Goal: Communication & Community: Answer question/provide support

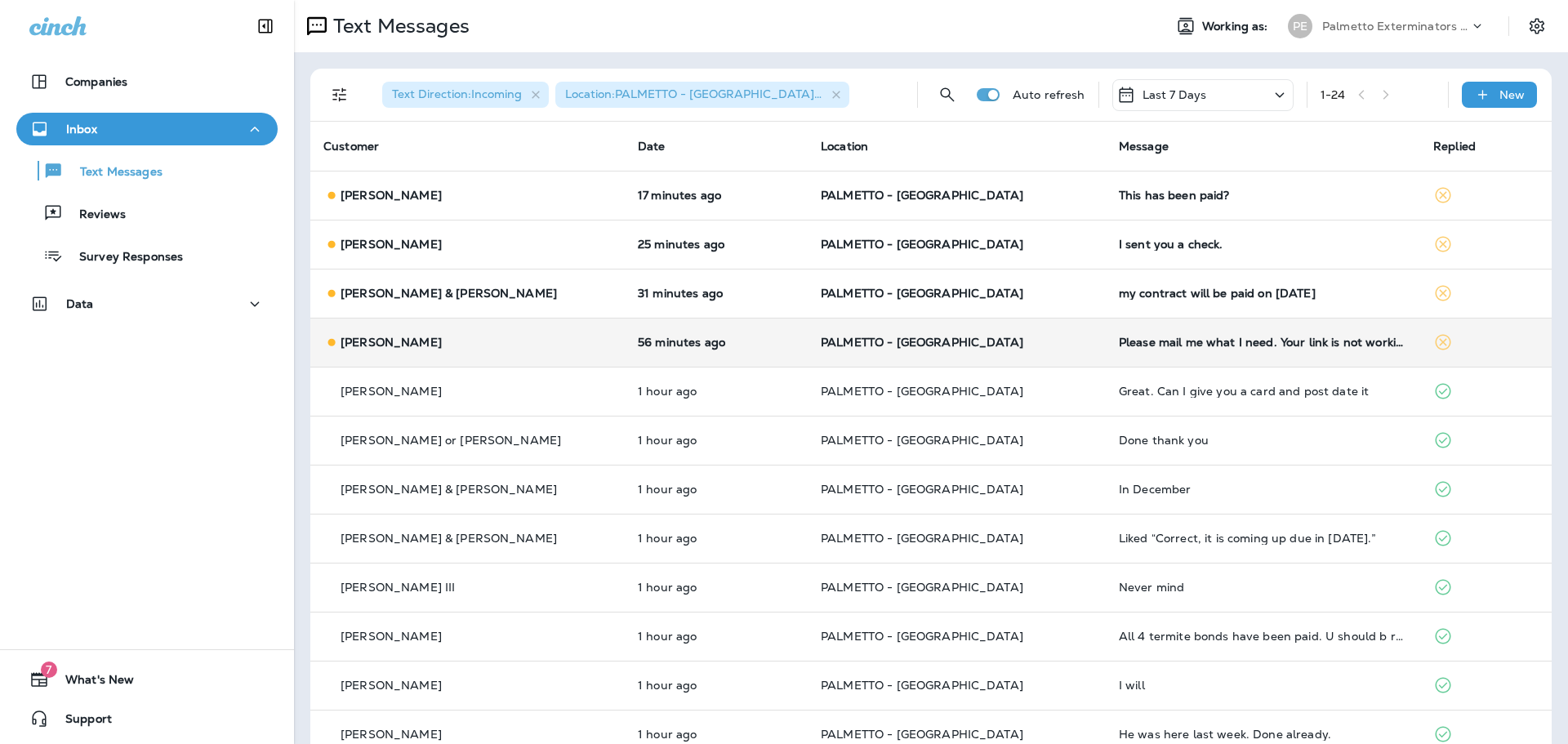
click at [563, 350] on div "[PERSON_NAME]" at bounding box center [467, 342] width 288 height 17
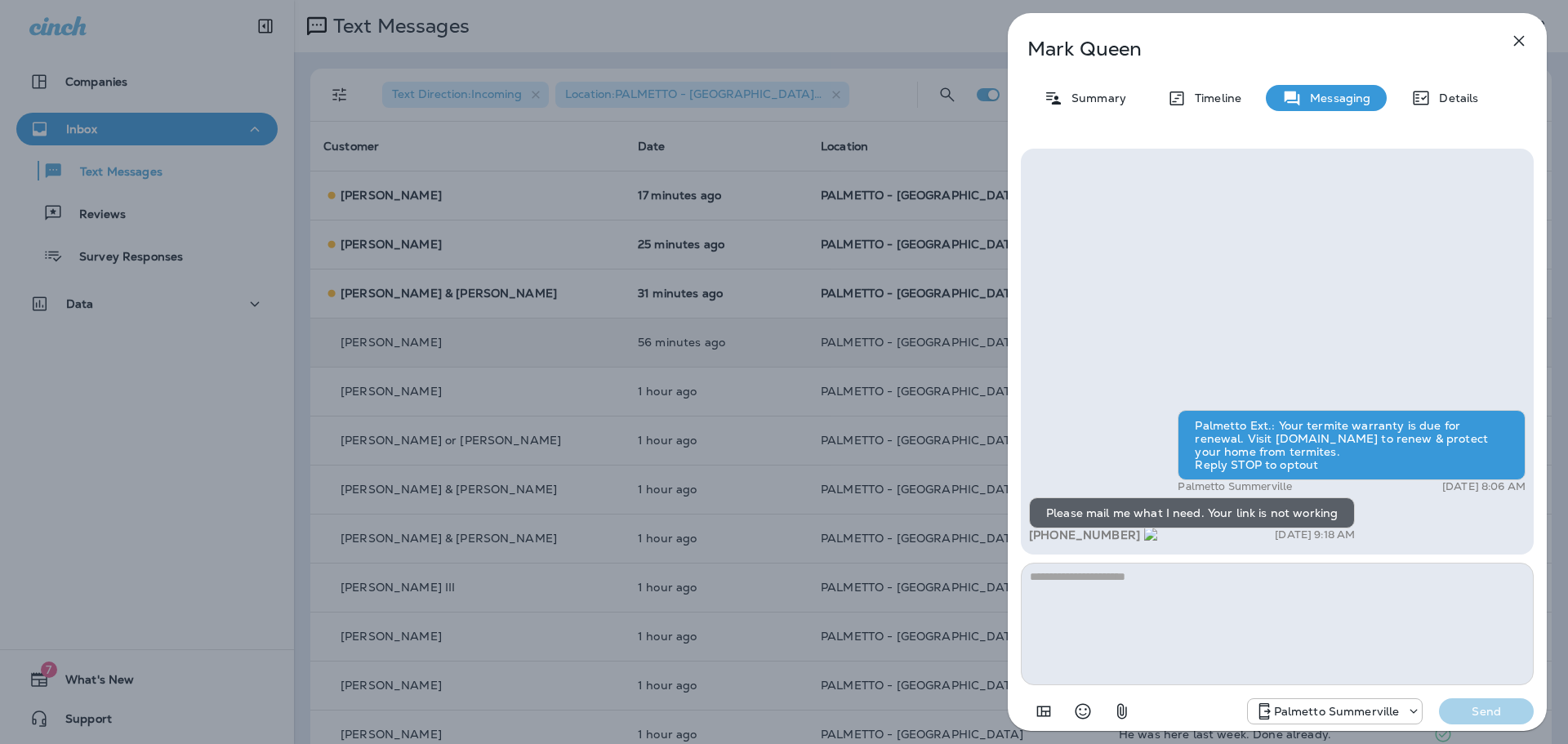
click at [1194, 585] on textarea at bounding box center [1277, 623] width 513 height 122
type textarea "**********"
click at [1509, 717] on p "Send" at bounding box center [1486, 711] width 68 height 15
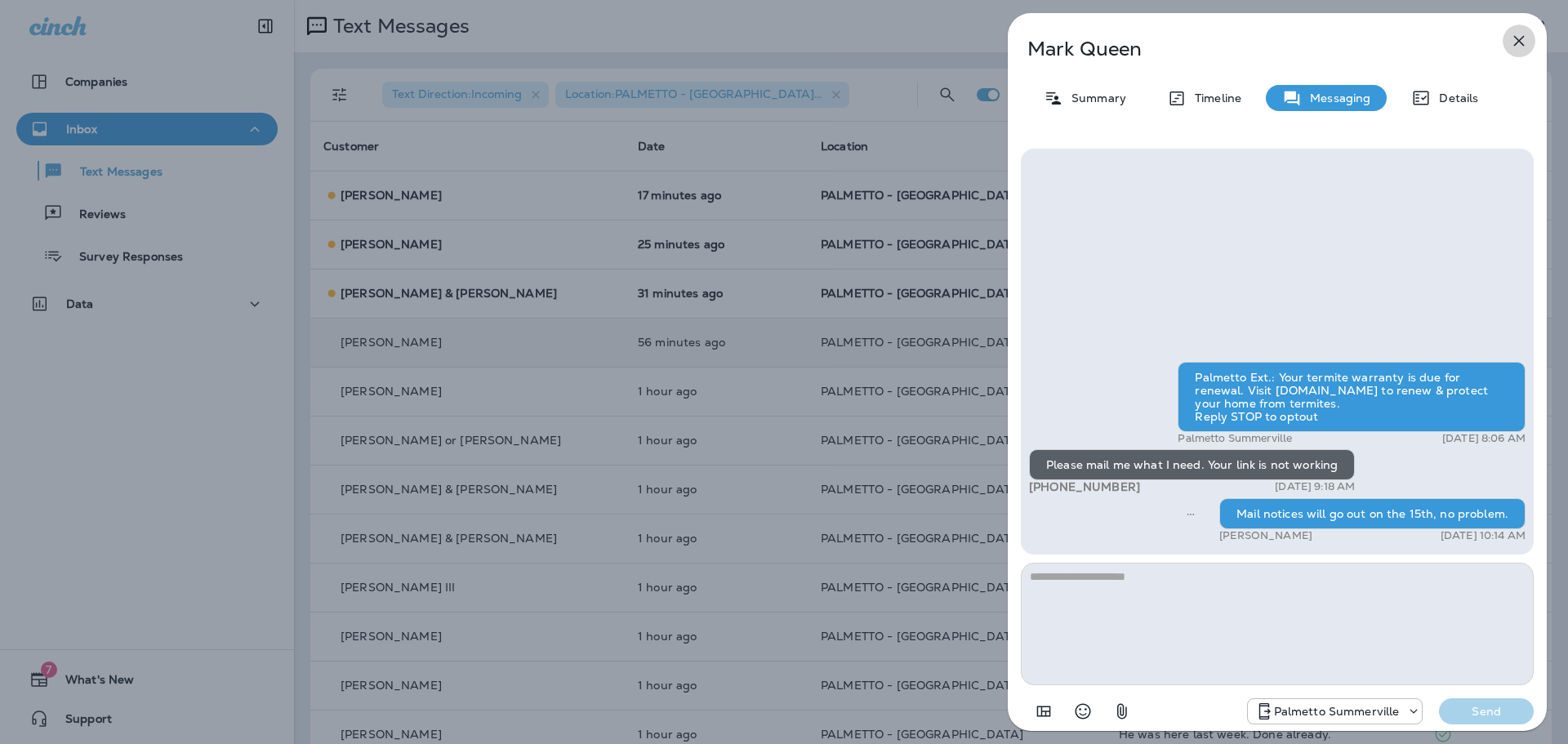
click at [1516, 40] on icon "button" at bounding box center [1518, 41] width 20 height 20
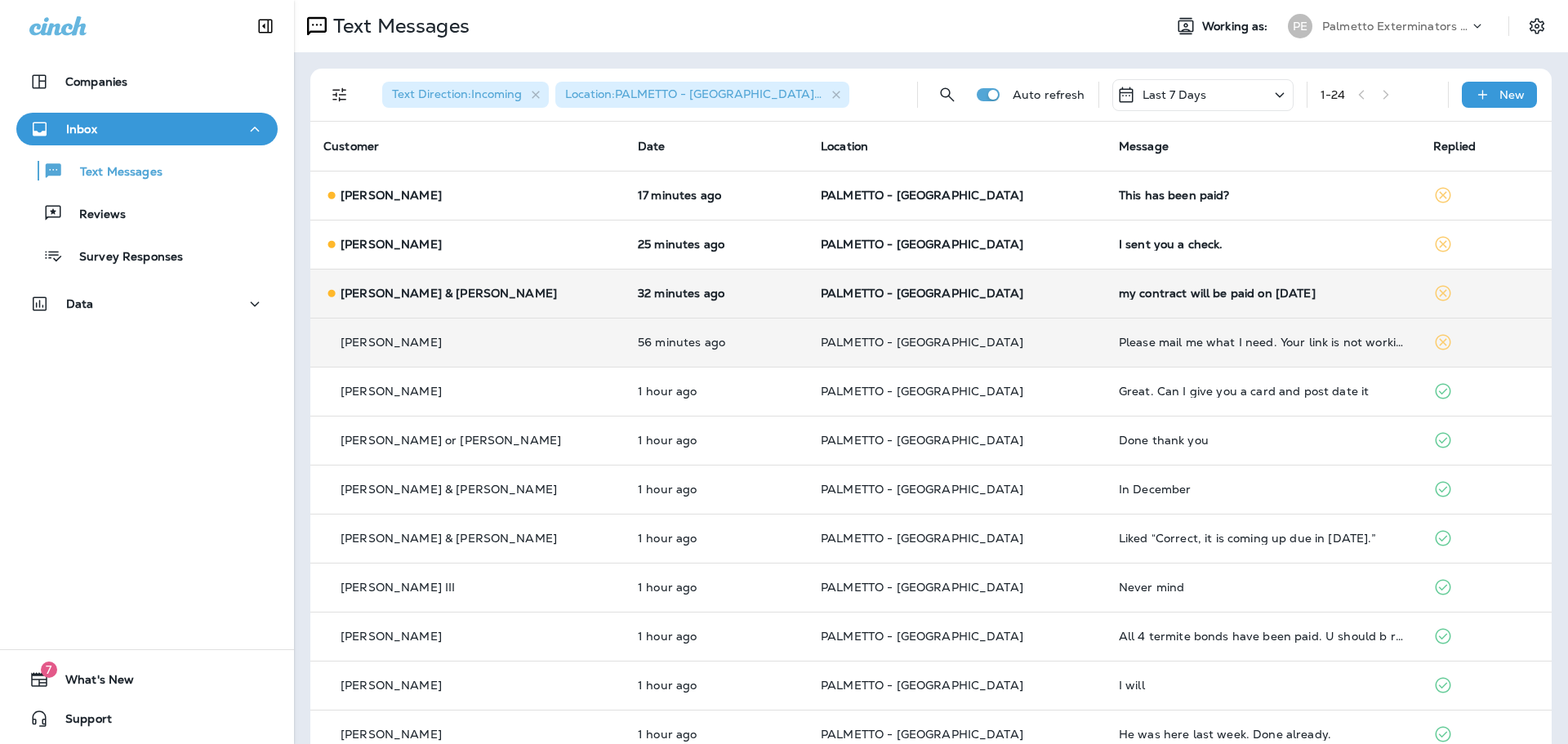
click at [1000, 297] on p "PALMETTO - [GEOGRAPHIC_DATA]" at bounding box center [956, 293] width 272 height 13
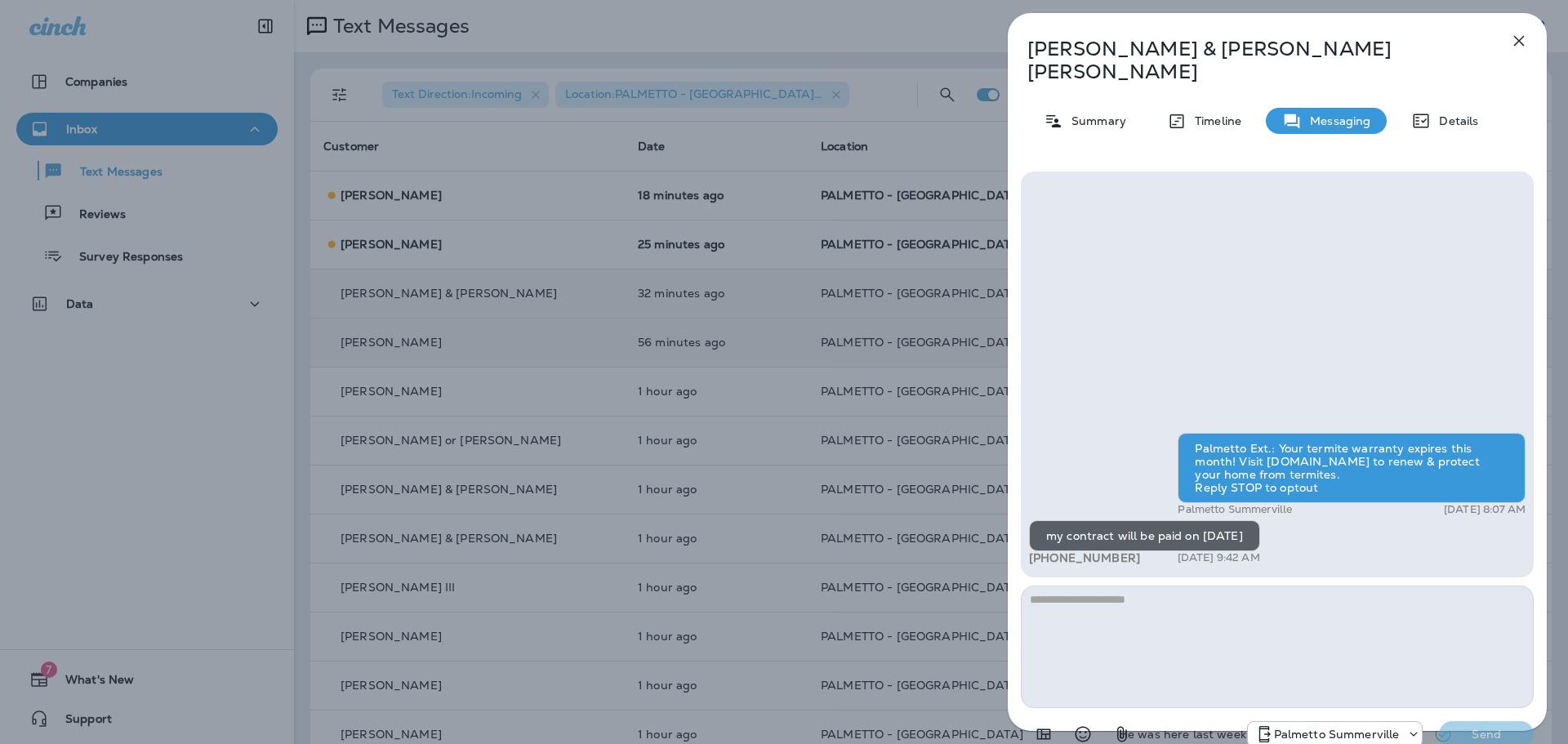
click at [1153, 611] on textarea at bounding box center [1277, 646] width 513 height 122
type textarea "**********"
click at [1491, 722] on button "Send" at bounding box center [1486, 733] width 95 height 26
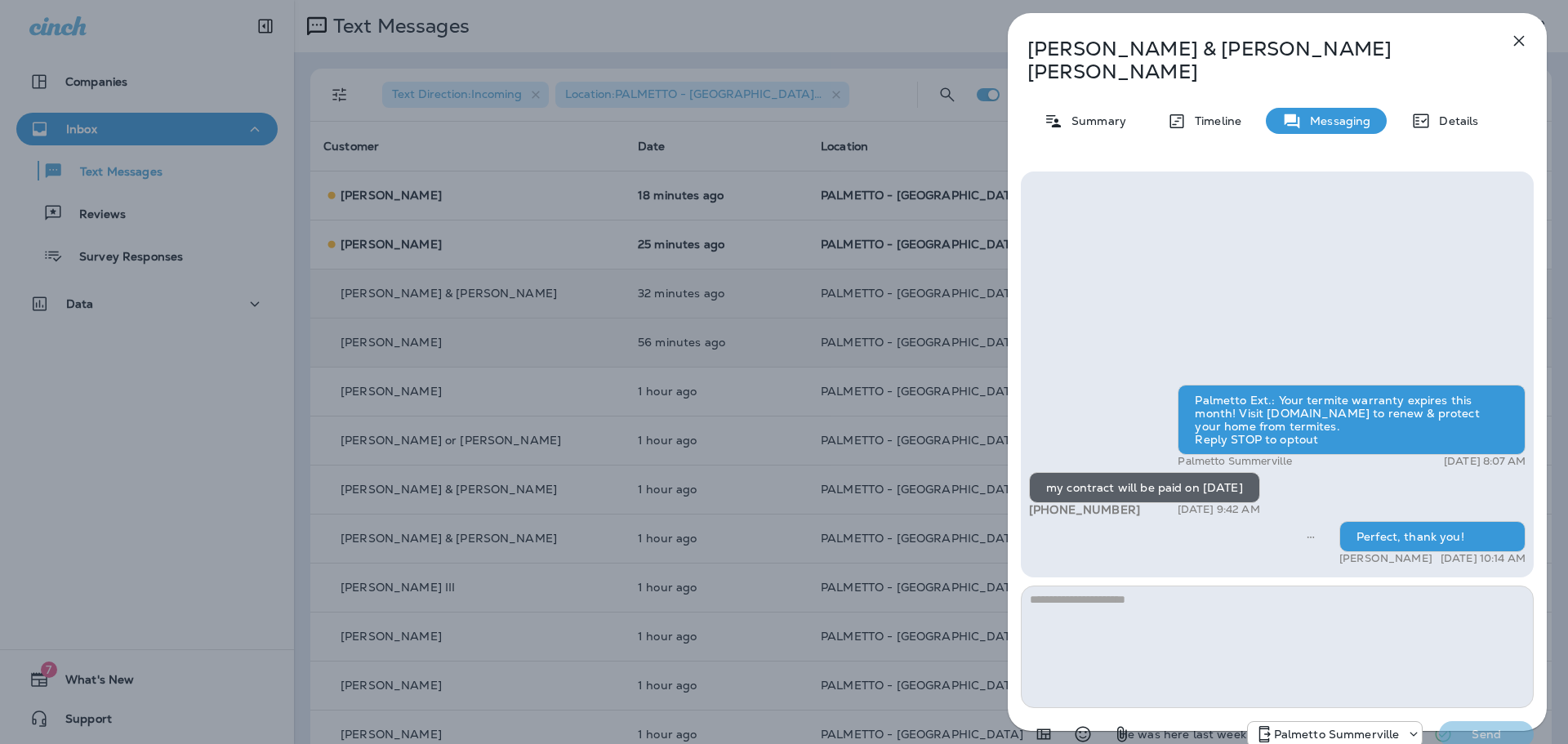
click at [1517, 43] on icon "button" at bounding box center [1519, 42] width 11 height 11
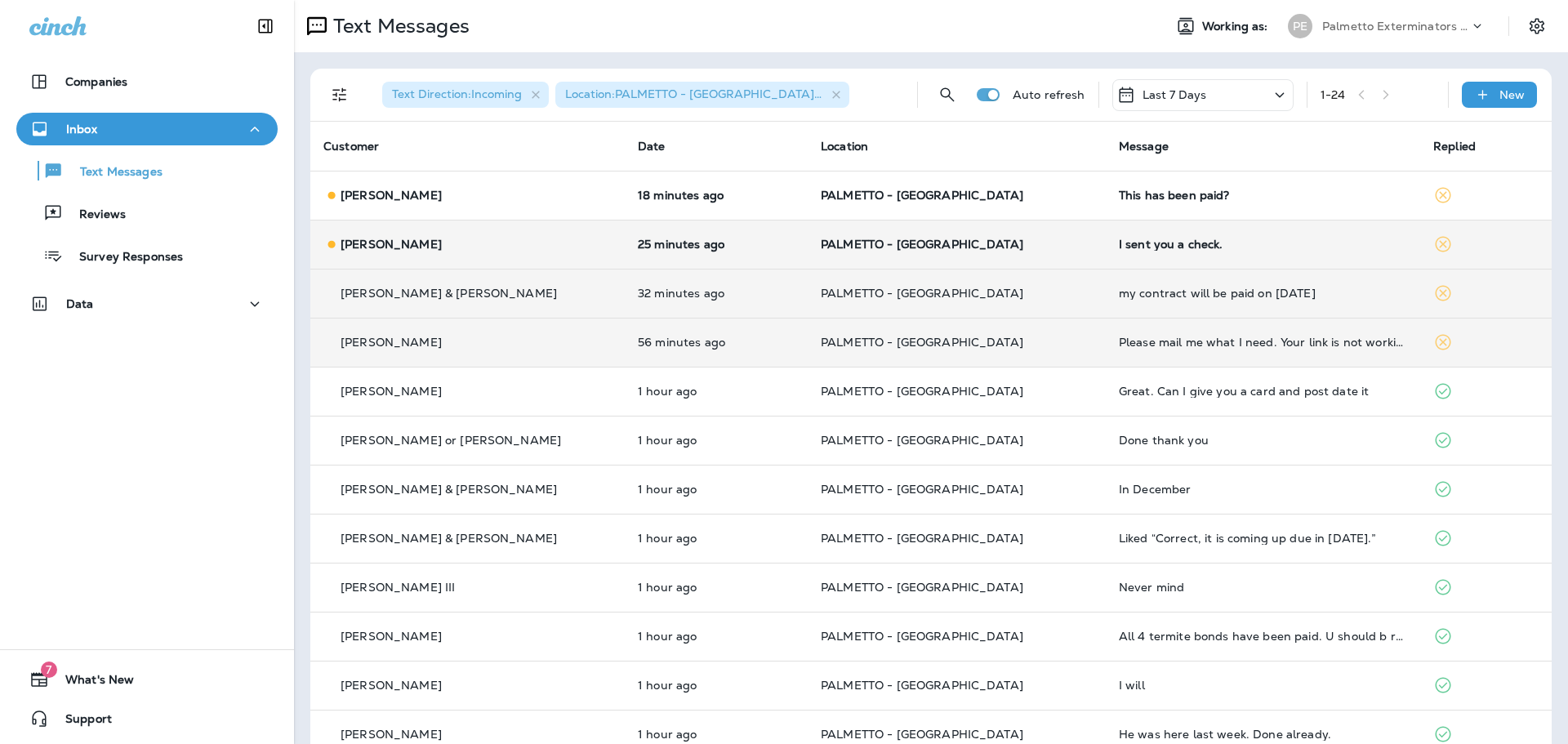
click at [1003, 250] on p "PALMETTO - [GEOGRAPHIC_DATA]" at bounding box center [956, 244] width 272 height 13
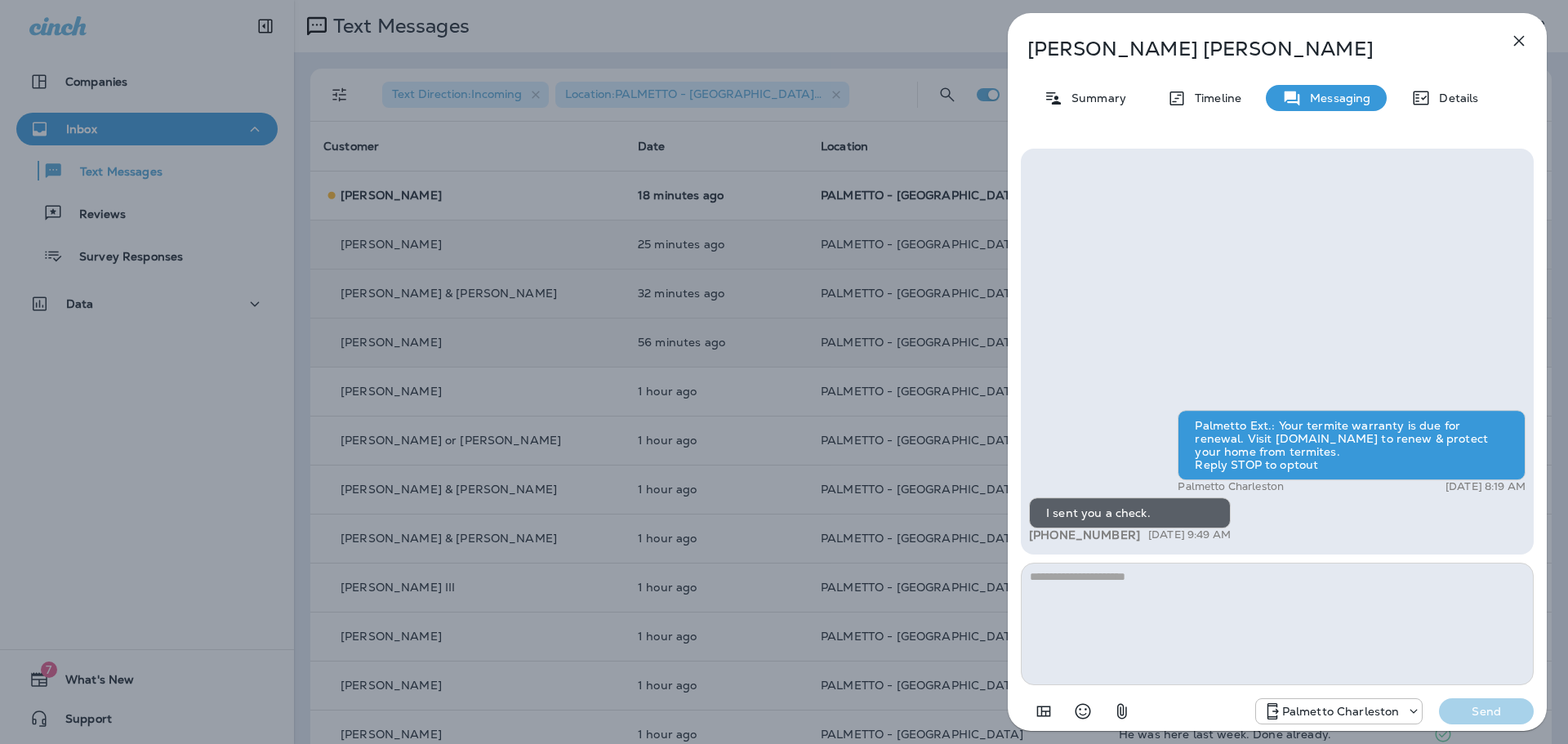
click at [1096, 587] on textarea at bounding box center [1277, 623] width 513 height 122
type textarea "**********"
click at [1488, 715] on p "Send" at bounding box center [1486, 711] width 68 height 15
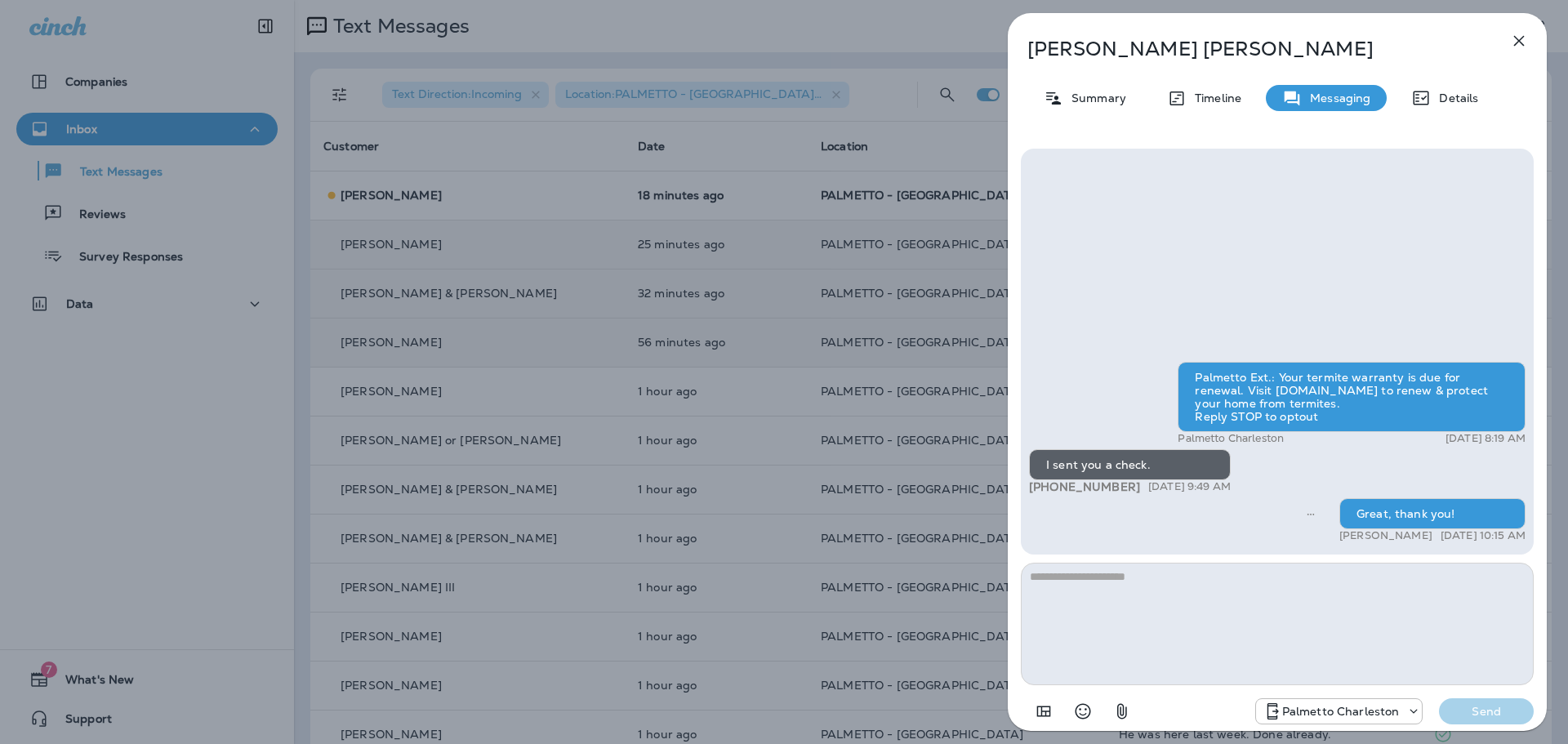
click at [1512, 49] on icon "button" at bounding box center [1518, 41] width 20 height 20
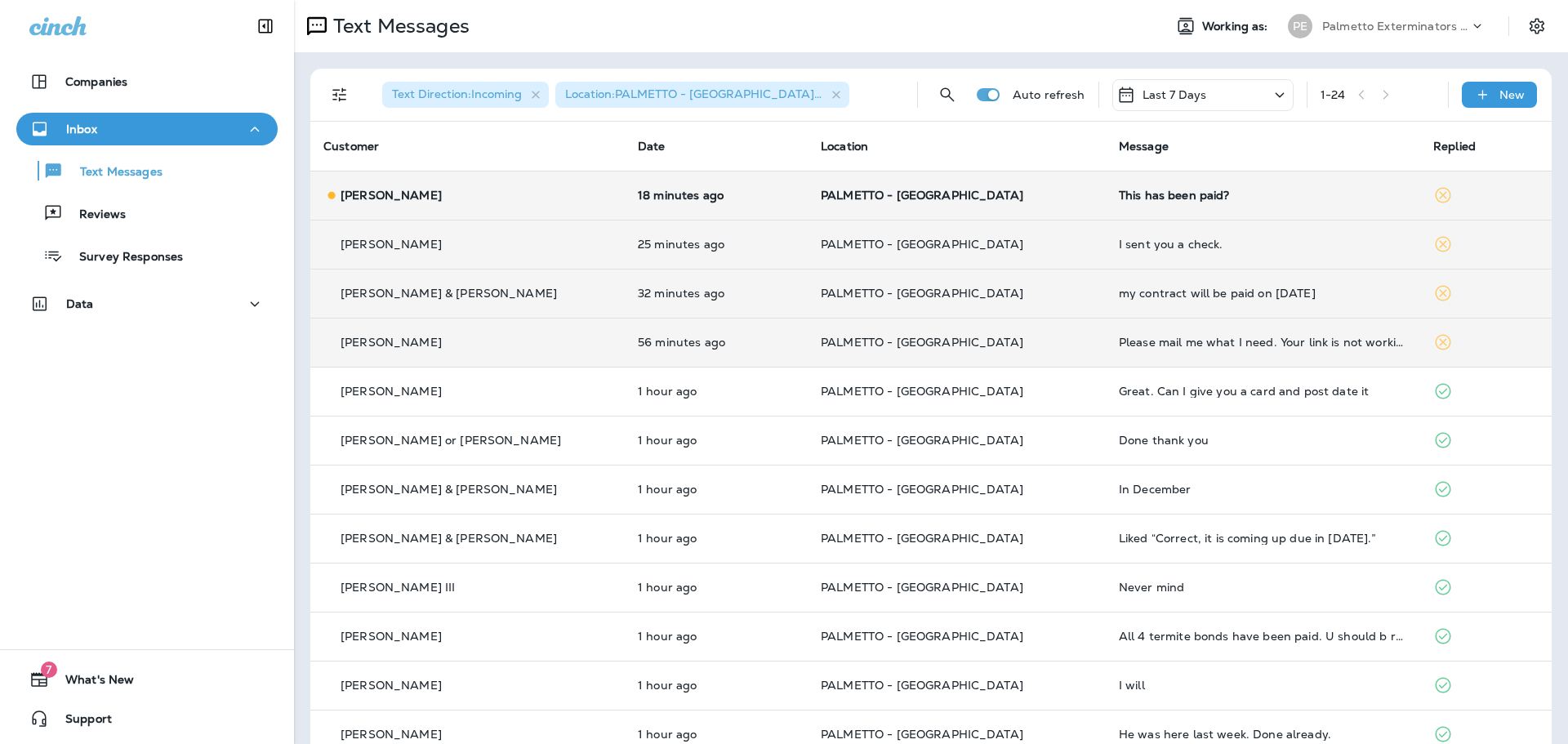
click at [1008, 200] on p "PALMETTO - [GEOGRAPHIC_DATA]" at bounding box center [956, 195] width 272 height 13
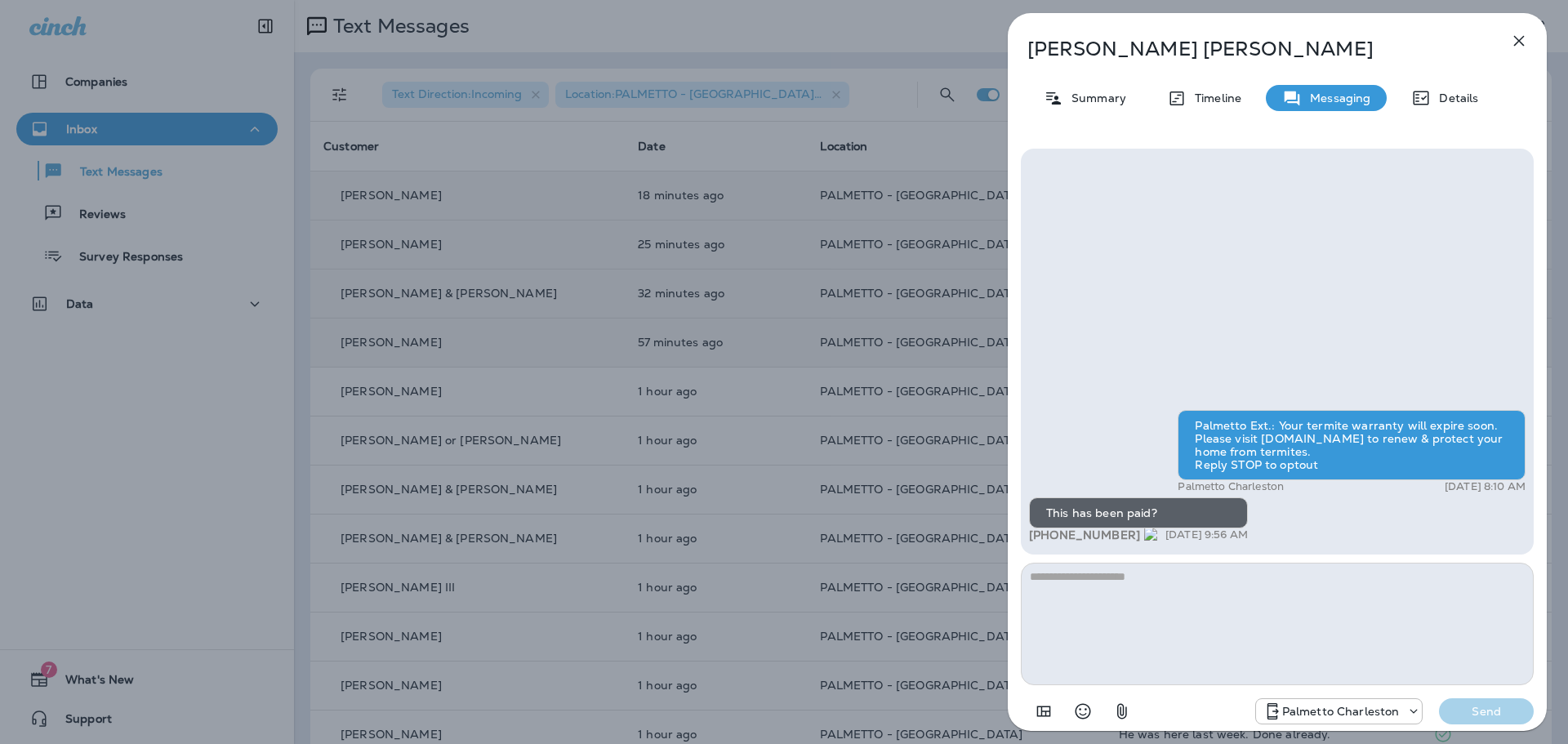
drag, startPoint x: 1128, startPoint y: 535, endPoint x: 1053, endPoint y: 536, distance: 75.0
click at [1048, 534] on span "[PHONE_NUMBER]" at bounding box center [1093, 535] width 129 height 15
copy span "843) 408-5614"
click at [1167, 583] on textarea at bounding box center [1277, 623] width 513 height 122
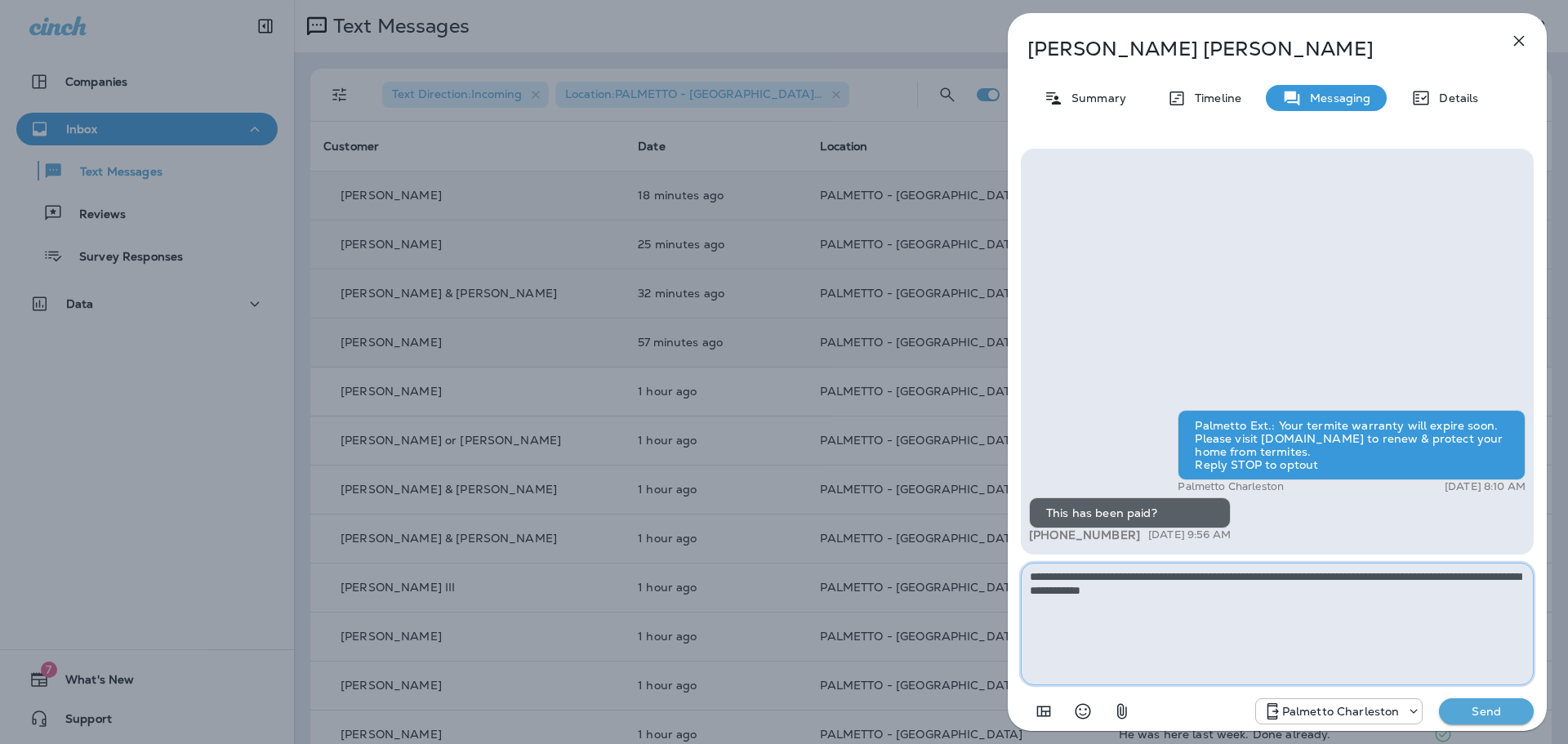
type textarea "**********"
click at [1498, 707] on p "Send" at bounding box center [1486, 711] width 68 height 15
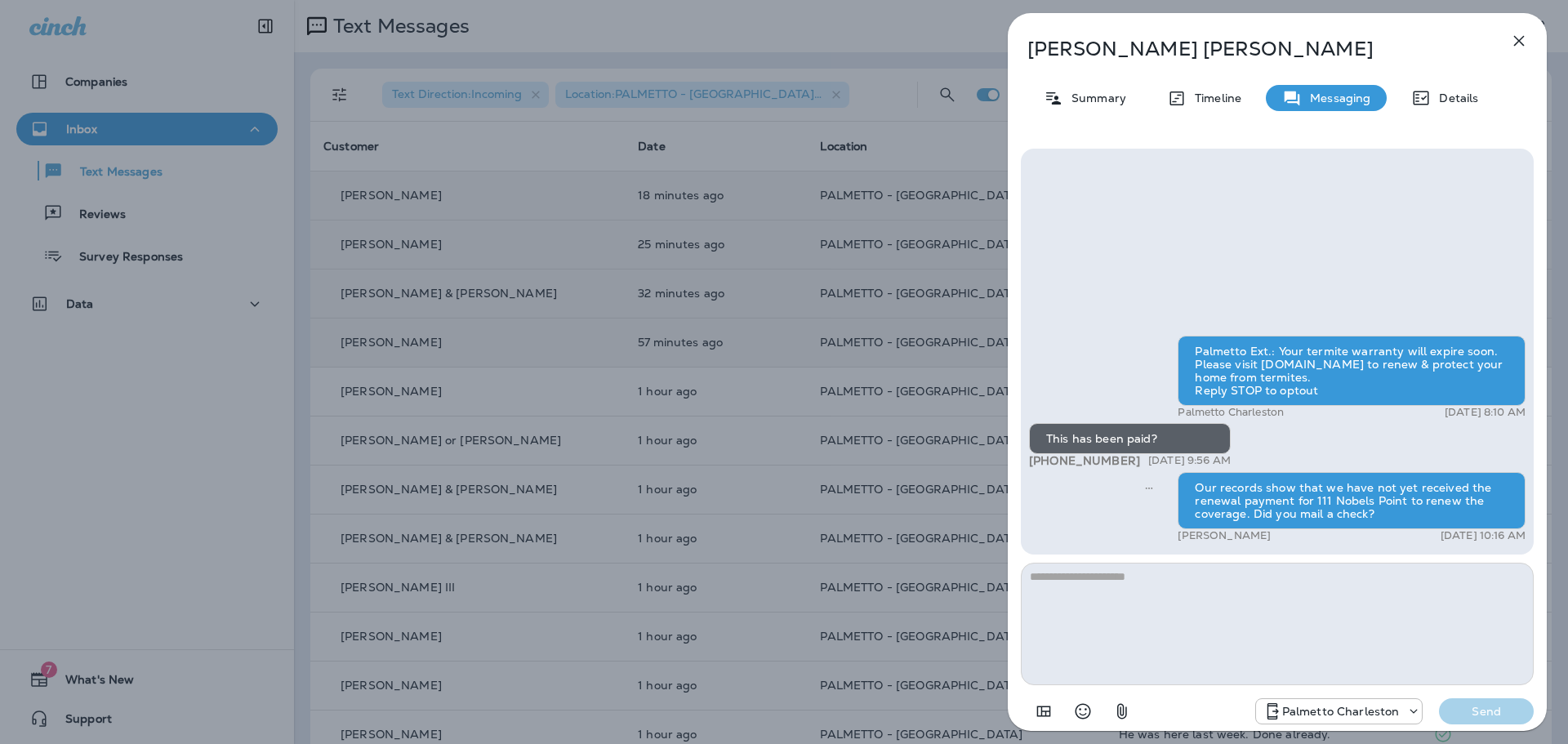
click at [1519, 41] on icon "button" at bounding box center [1519, 42] width 11 height 11
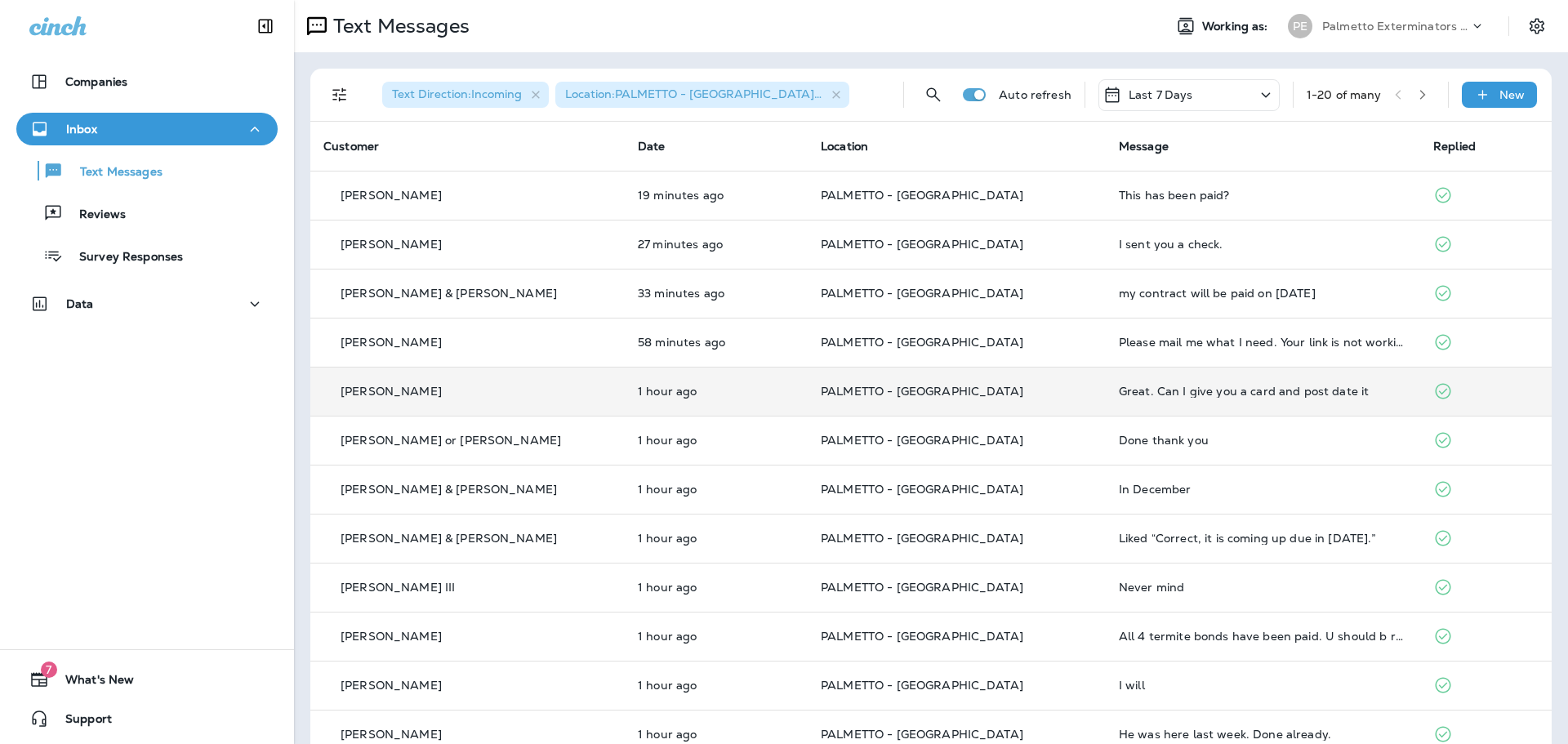
click at [1053, 395] on td "PALMETTO - [GEOGRAPHIC_DATA]" at bounding box center [957, 390] width 298 height 49
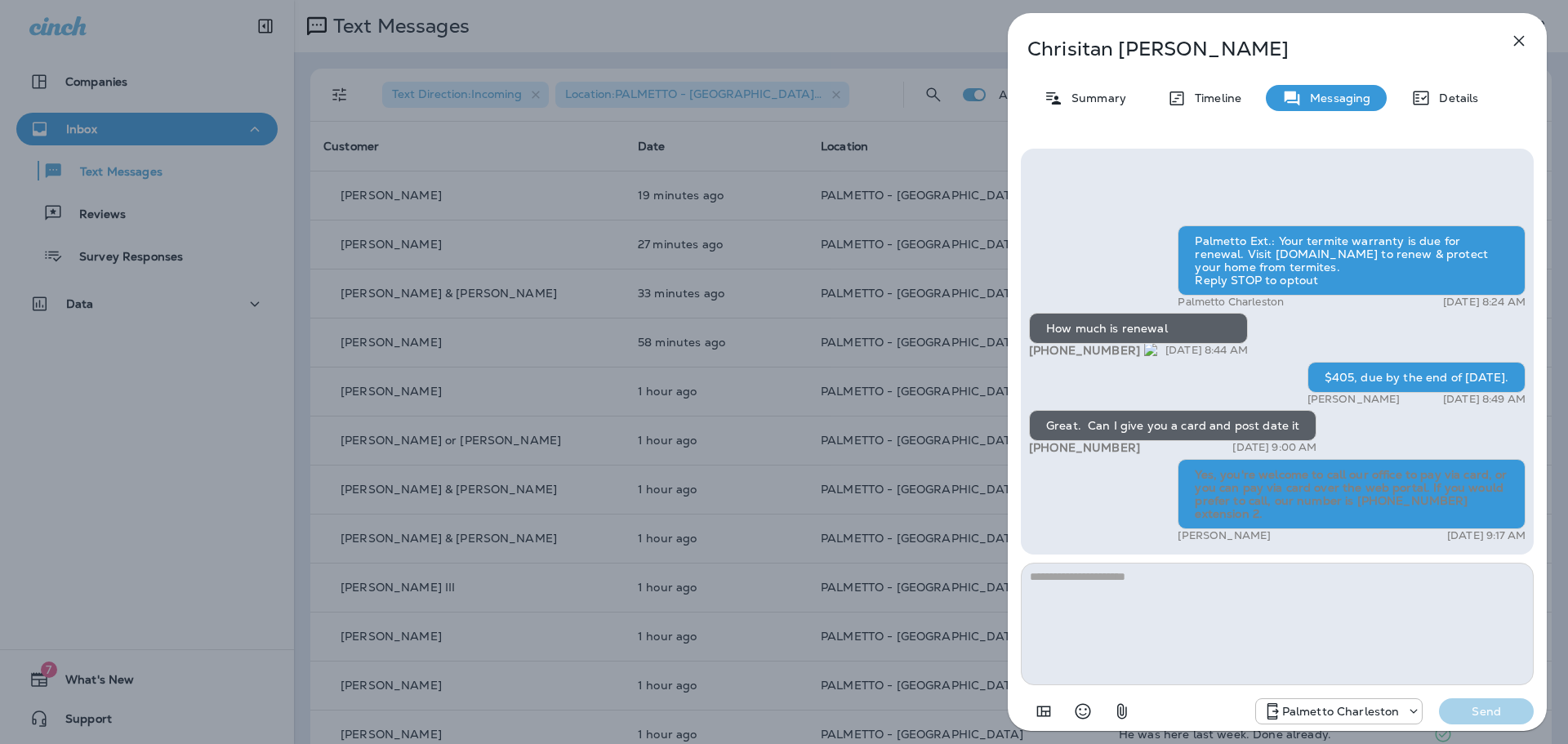
click at [1524, 43] on icon "button" at bounding box center [1518, 41] width 20 height 20
